Goal: Use online tool/utility: Utilize a website feature to perform a specific function

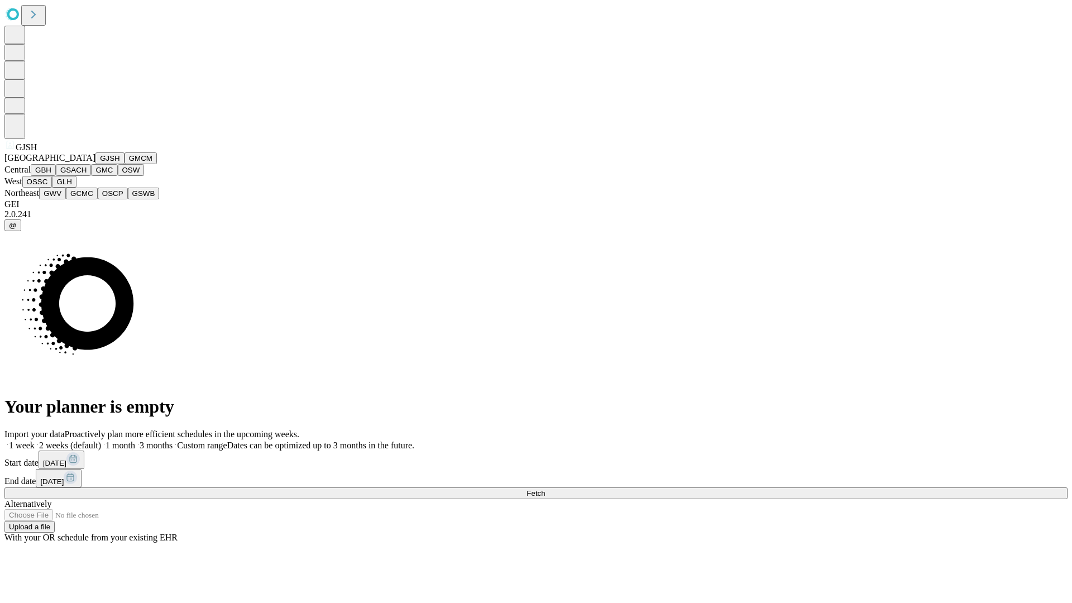
click at [95, 164] on button "GJSH" at bounding box center [109, 158] width 29 height 12
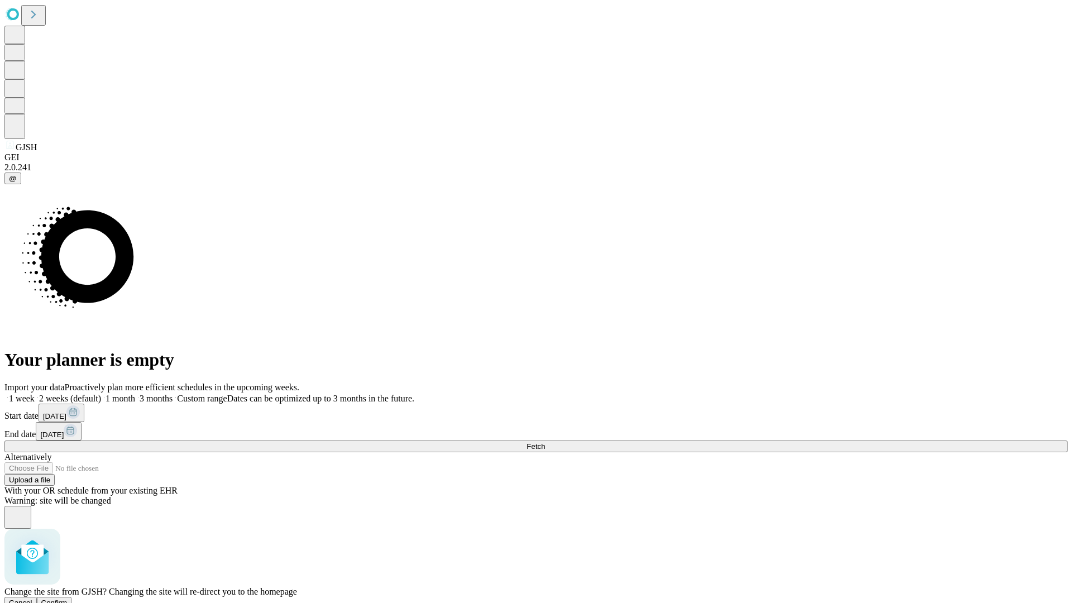
click at [68, 598] on span "Confirm" at bounding box center [54, 602] width 26 height 8
click at [101, 394] on label "2 weeks (default)" at bounding box center [68, 398] width 66 height 9
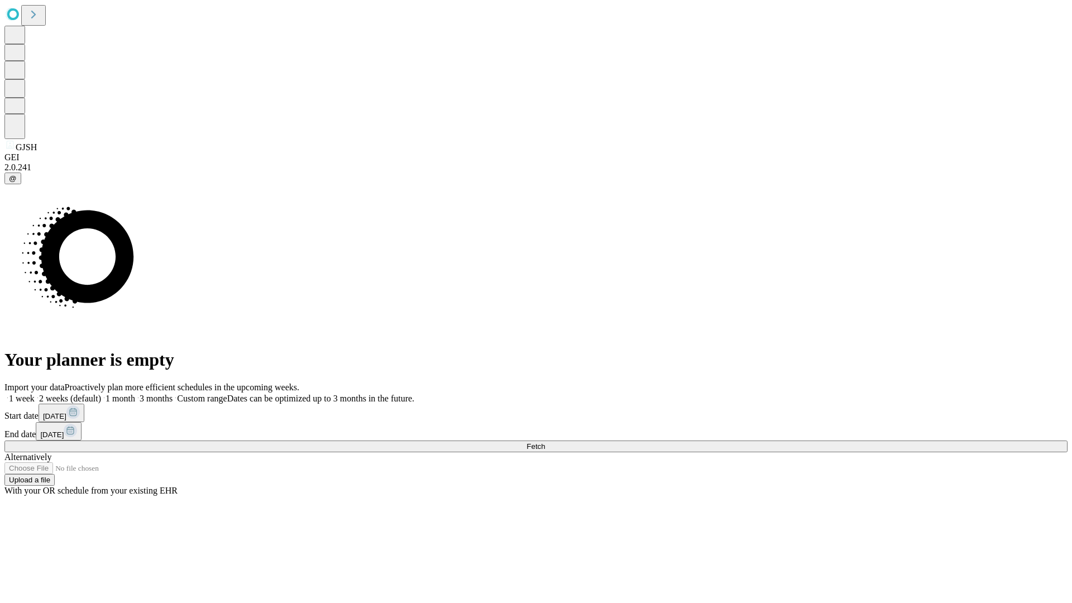
click at [545, 442] on span "Fetch" at bounding box center [535, 446] width 18 height 8
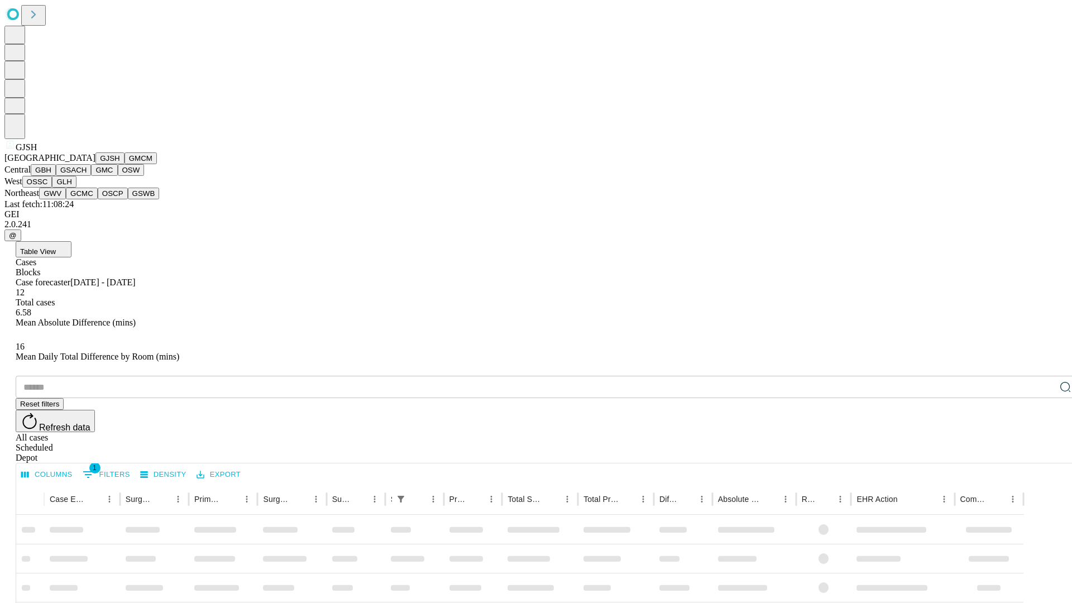
click at [124, 164] on button "GMCM" at bounding box center [140, 158] width 32 height 12
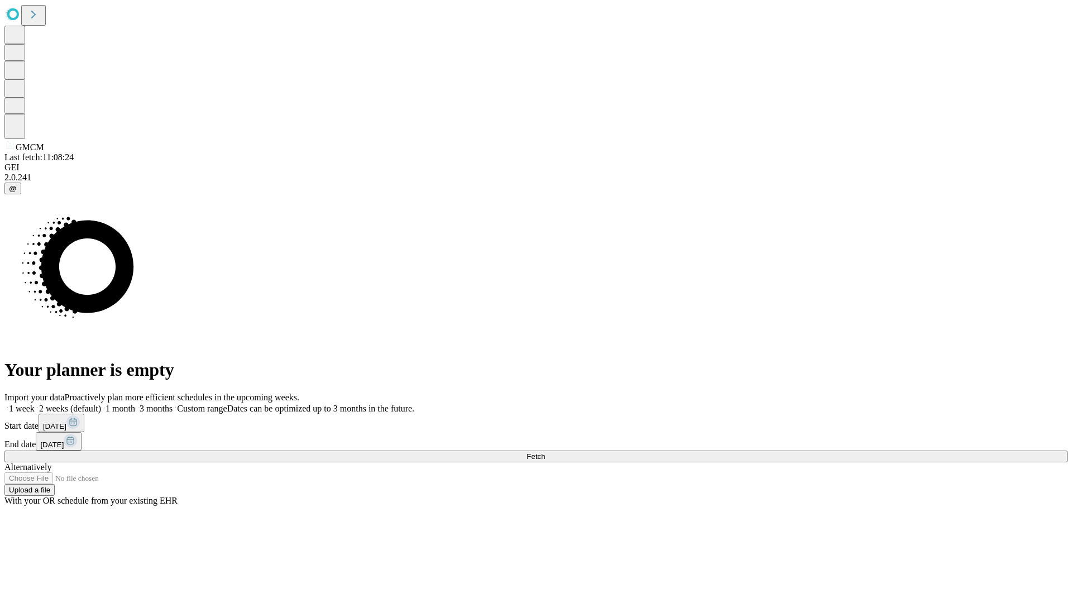
click at [101, 404] on label "2 weeks (default)" at bounding box center [68, 408] width 66 height 9
click at [545, 452] on span "Fetch" at bounding box center [535, 456] width 18 height 8
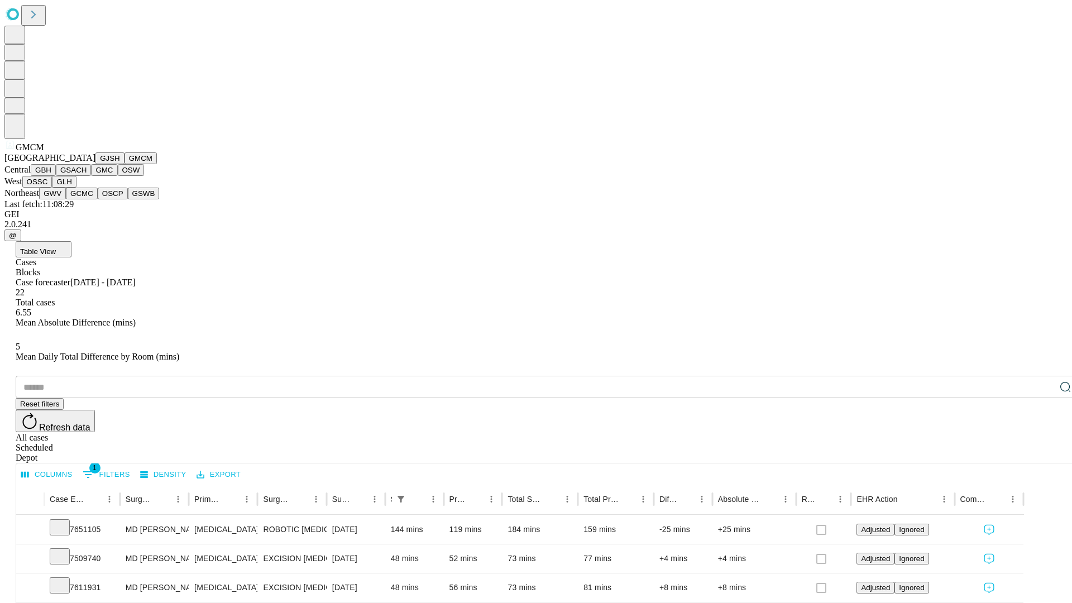
click at [56, 176] on button "GBH" at bounding box center [43, 170] width 25 height 12
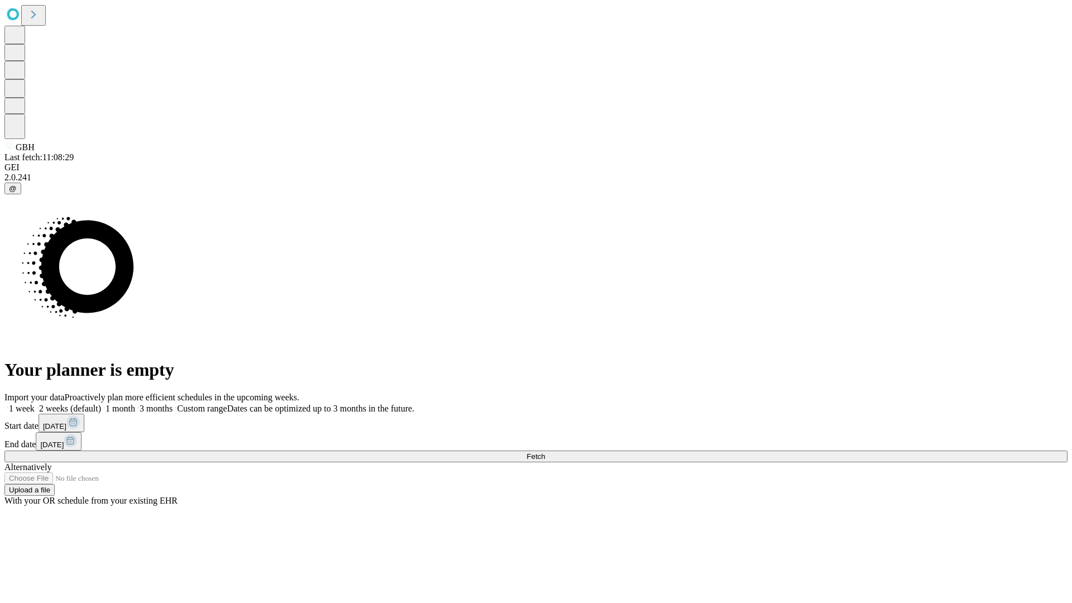
click at [101, 404] on label "2 weeks (default)" at bounding box center [68, 408] width 66 height 9
click at [545, 452] on span "Fetch" at bounding box center [535, 456] width 18 height 8
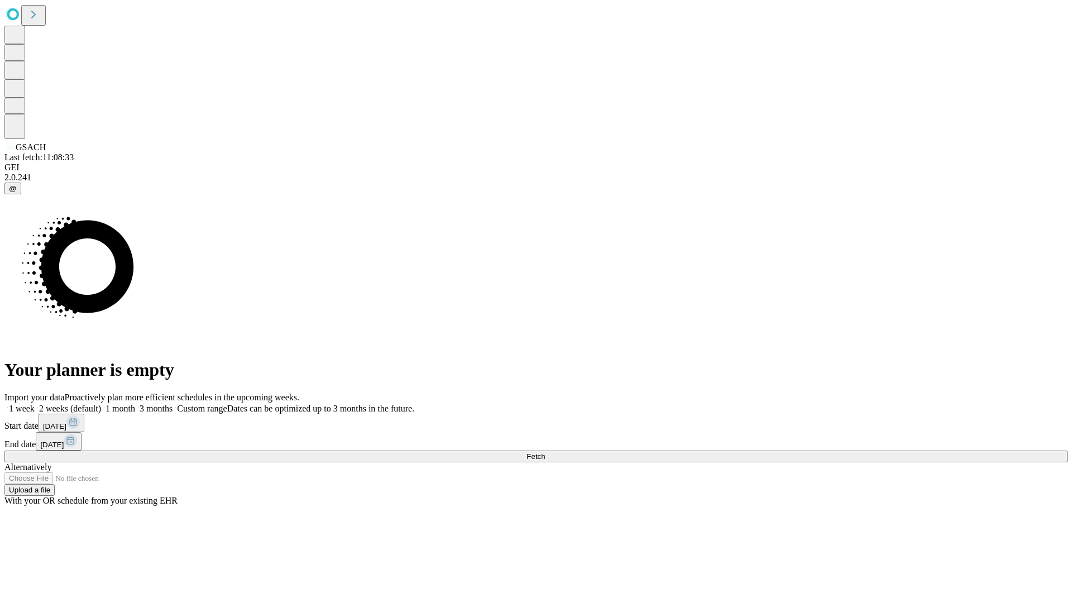
click at [101, 404] on label "2 weeks (default)" at bounding box center [68, 408] width 66 height 9
click at [545, 452] on span "Fetch" at bounding box center [535, 456] width 18 height 8
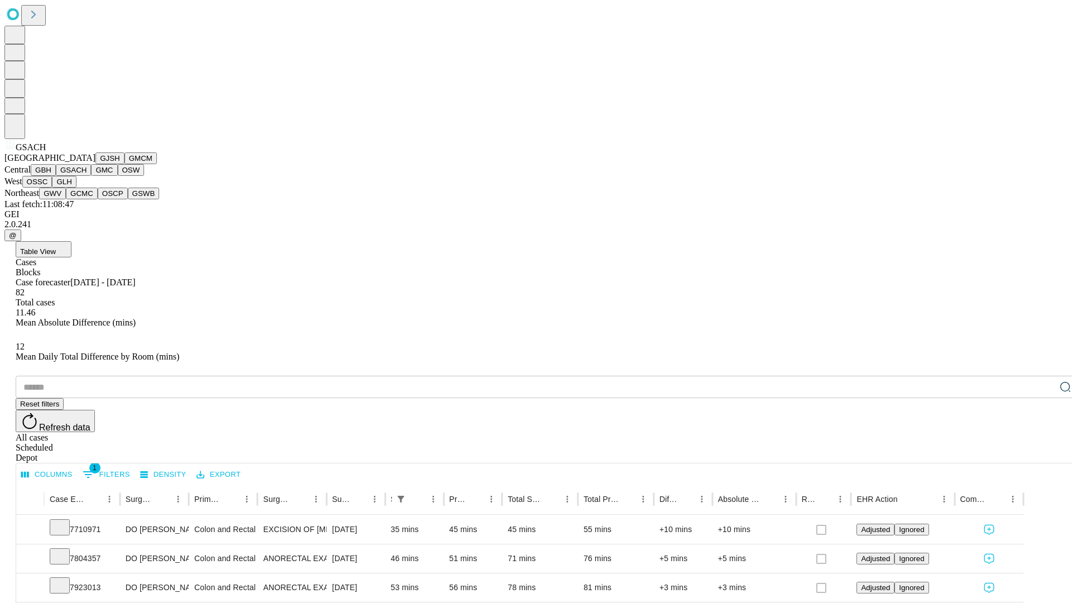
click at [91, 176] on button "GMC" at bounding box center [104, 170] width 26 height 12
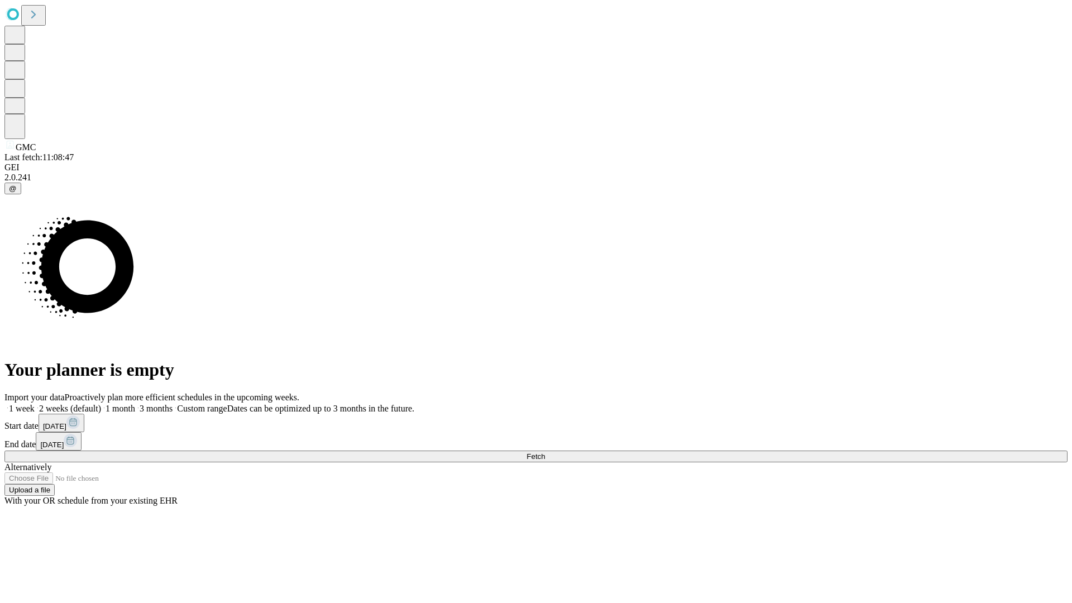
click at [101, 404] on label "2 weeks (default)" at bounding box center [68, 408] width 66 height 9
click at [545, 452] on span "Fetch" at bounding box center [535, 456] width 18 height 8
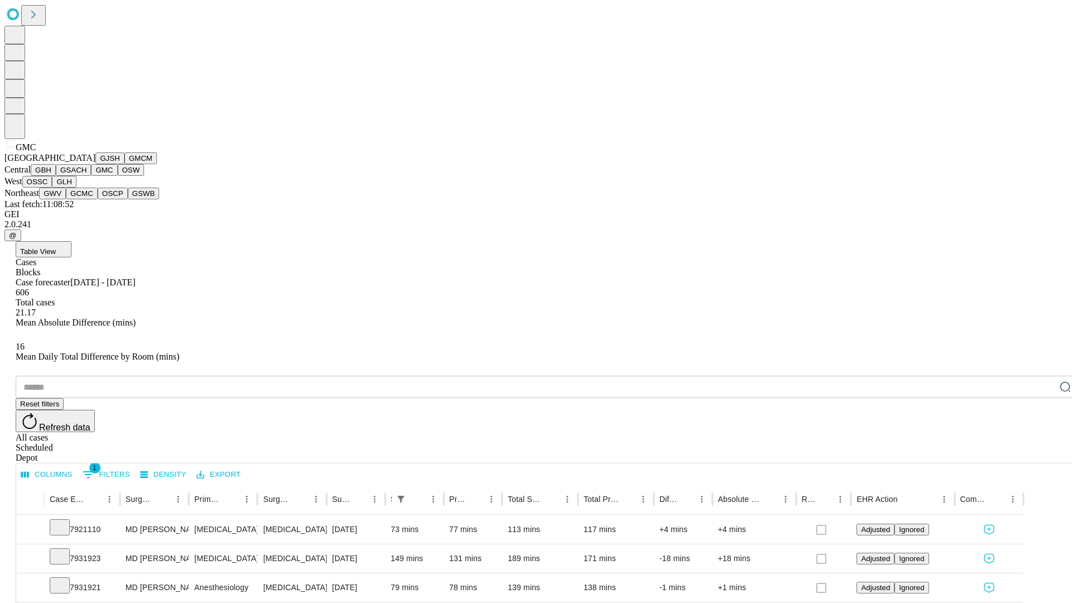
click at [118, 176] on button "OSW" at bounding box center [131, 170] width 27 height 12
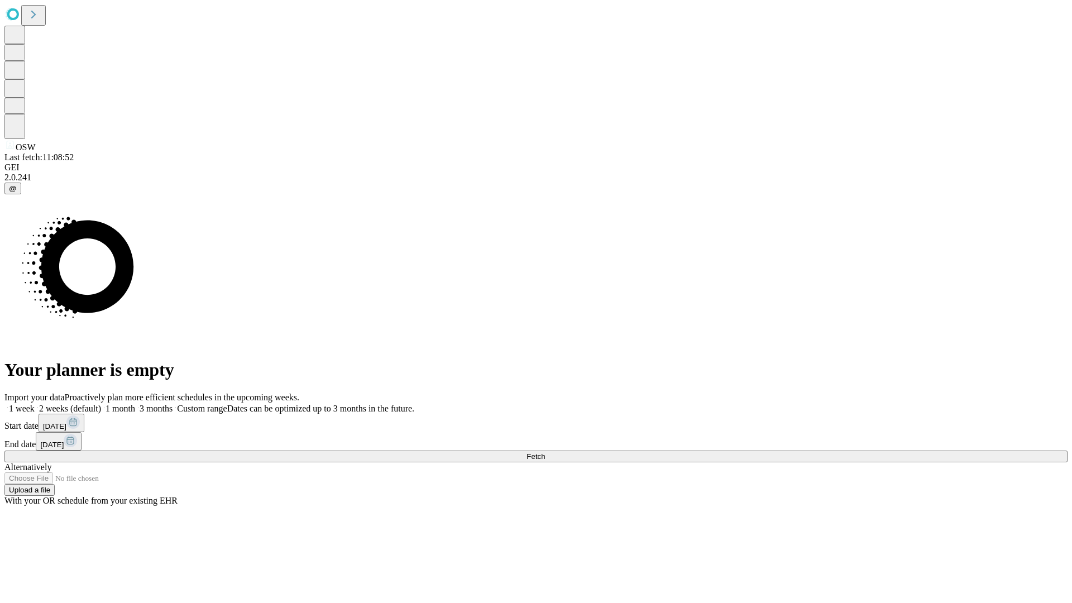
click at [101, 404] on label "2 weeks (default)" at bounding box center [68, 408] width 66 height 9
click at [545, 452] on span "Fetch" at bounding box center [535, 456] width 18 height 8
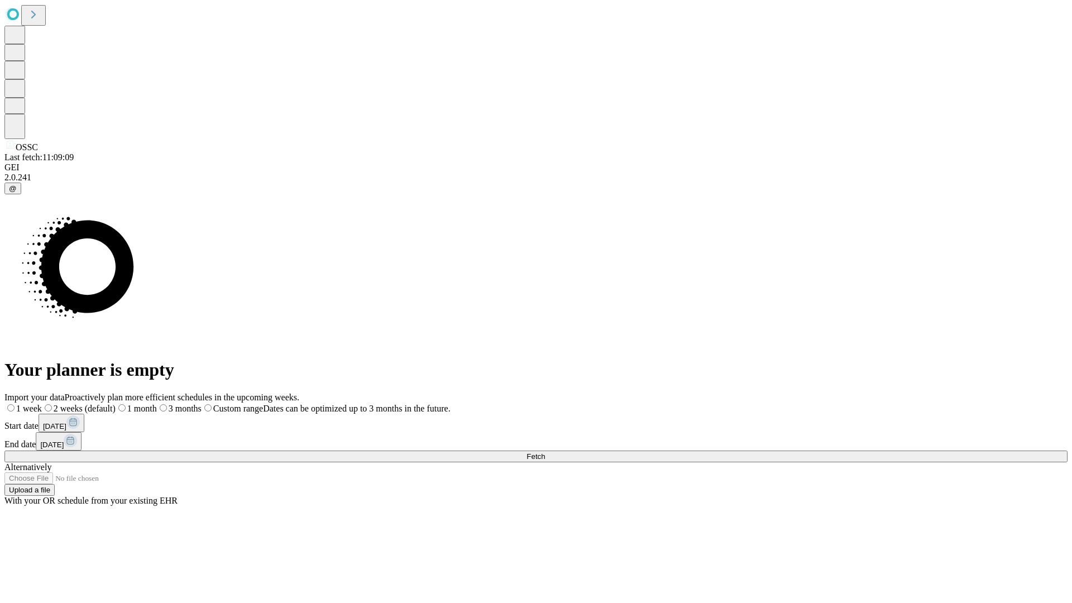
click at [116, 404] on label "2 weeks (default)" at bounding box center [79, 408] width 74 height 9
click at [545, 452] on span "Fetch" at bounding box center [535, 456] width 18 height 8
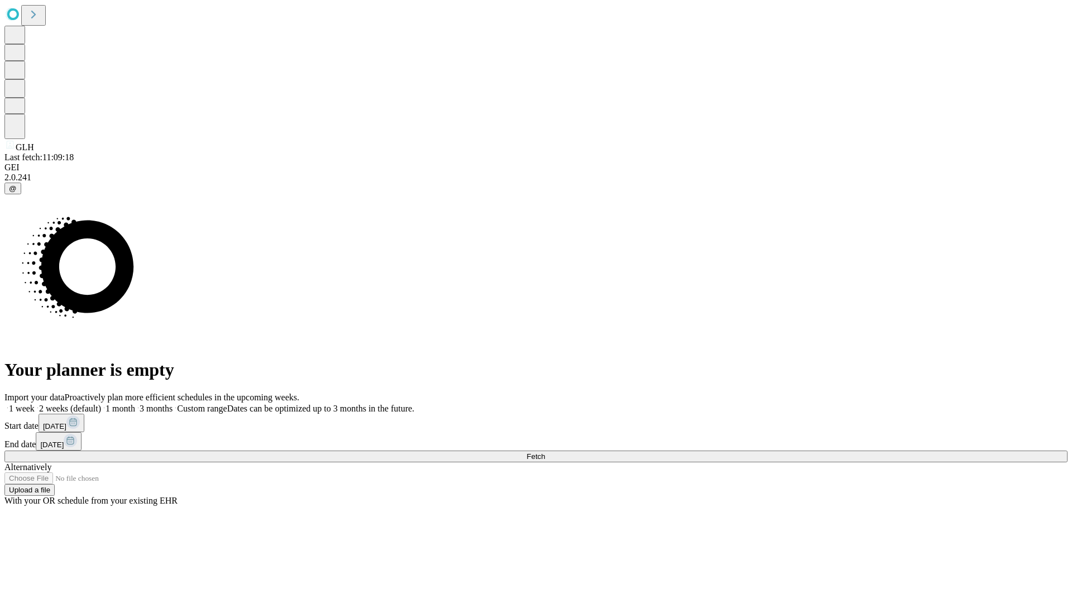
click at [101, 404] on label "2 weeks (default)" at bounding box center [68, 408] width 66 height 9
click at [545, 452] on span "Fetch" at bounding box center [535, 456] width 18 height 8
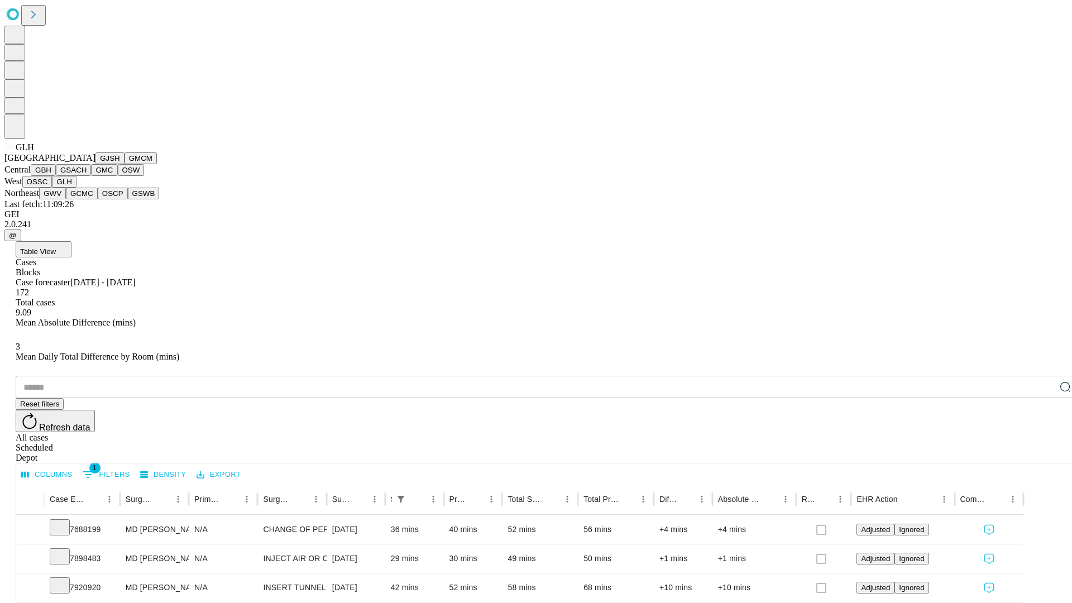
click at [66, 199] on button "GWV" at bounding box center [52, 194] width 27 height 12
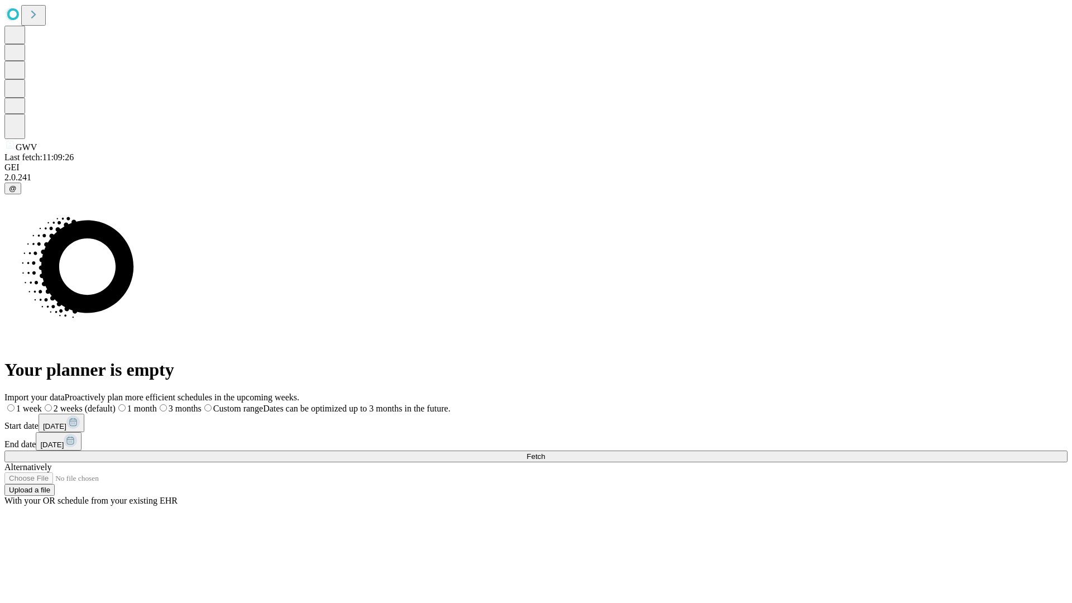
click at [116, 404] on label "2 weeks (default)" at bounding box center [79, 408] width 74 height 9
click at [545, 452] on span "Fetch" at bounding box center [535, 456] width 18 height 8
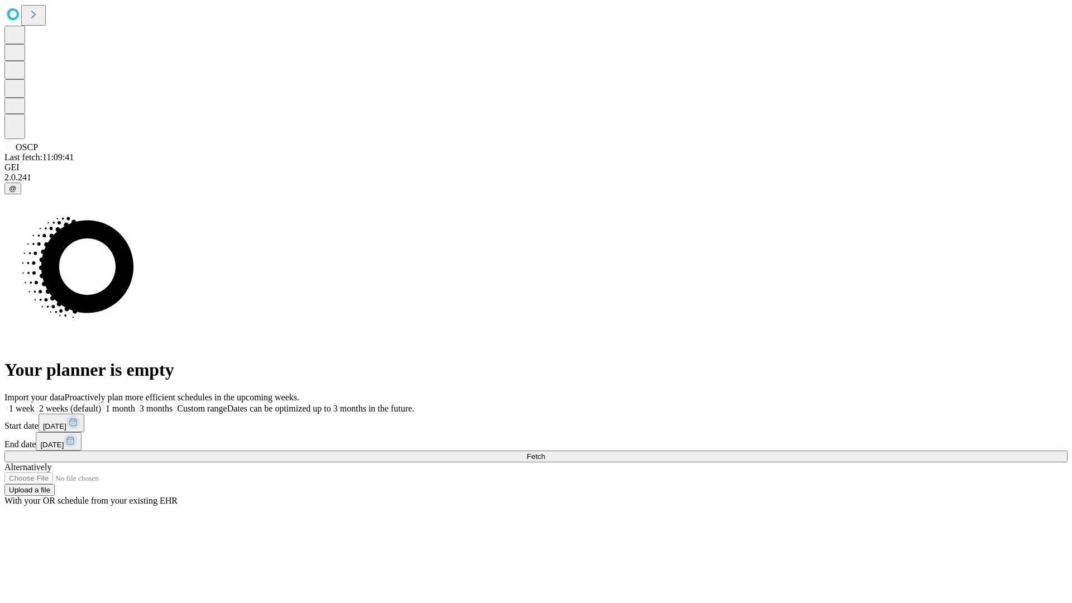
click at [101, 404] on label "2 weeks (default)" at bounding box center [68, 408] width 66 height 9
click at [545, 452] on span "Fetch" at bounding box center [535, 456] width 18 height 8
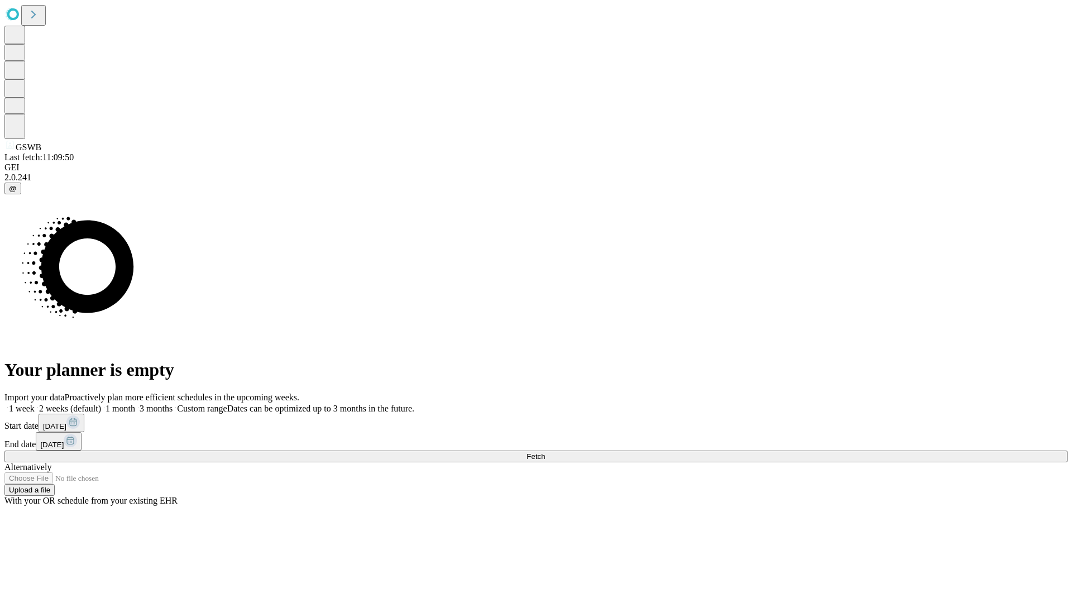
click at [101, 404] on label "2 weeks (default)" at bounding box center [68, 408] width 66 height 9
click at [545, 452] on span "Fetch" at bounding box center [535, 456] width 18 height 8
